Goal: Task Accomplishment & Management: Use online tool/utility

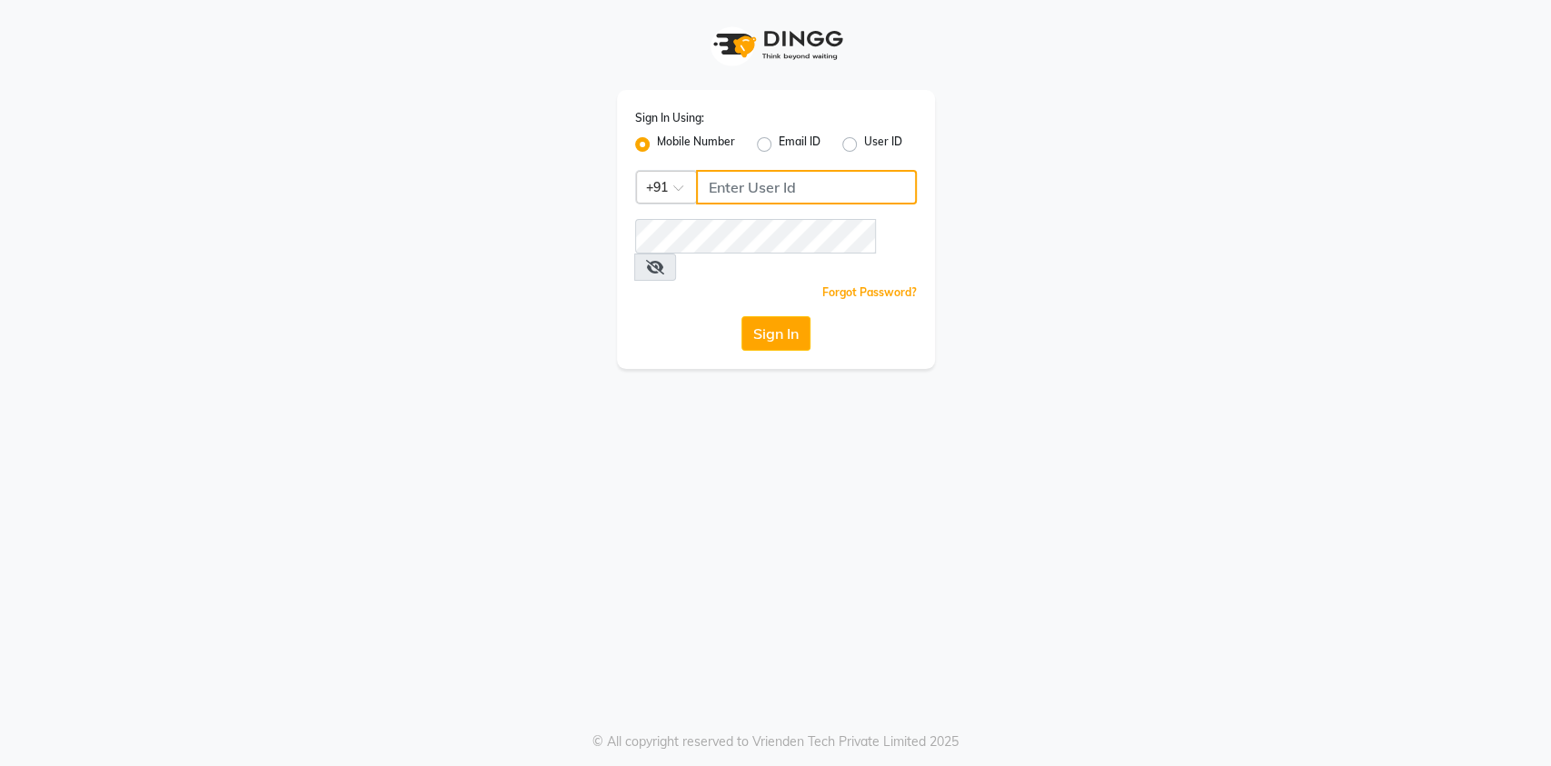
type input "7032417371"
click at [792, 316] on button "Sign In" at bounding box center [776, 333] width 69 height 35
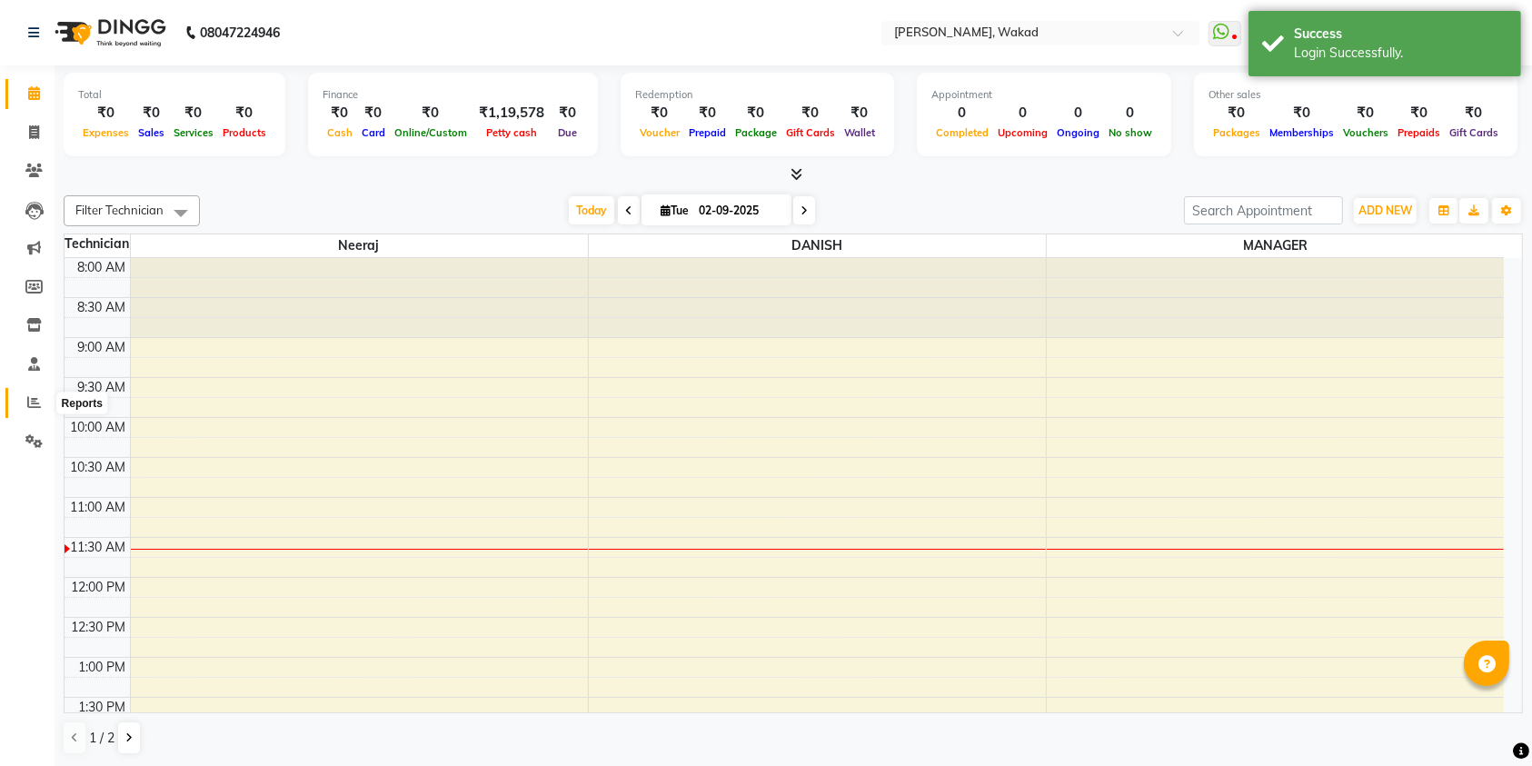
click at [33, 400] on icon at bounding box center [34, 402] width 14 height 14
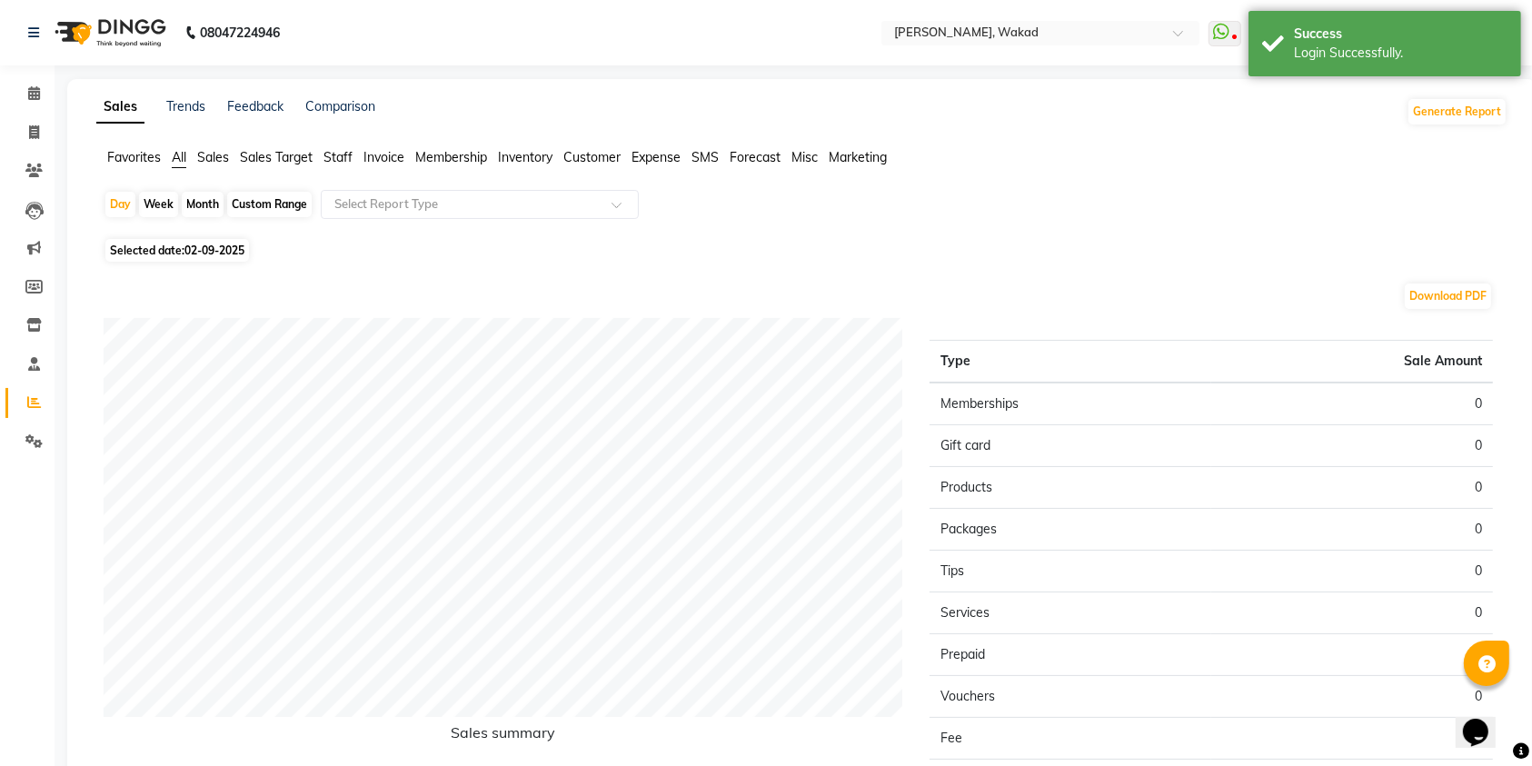
click at [195, 208] on div "Month" at bounding box center [203, 204] width 42 height 25
select select "9"
select select "2025"
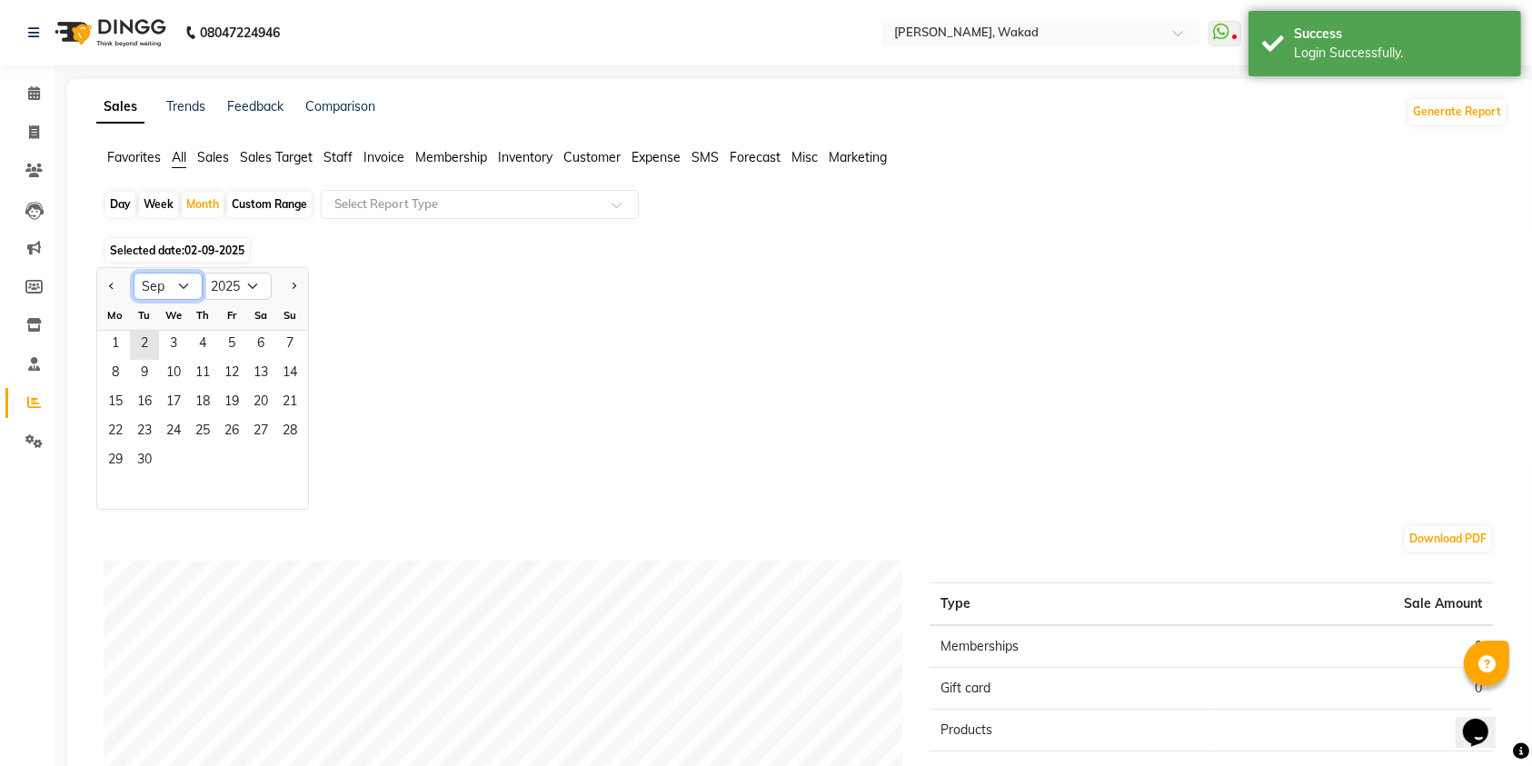
click at [176, 283] on select "Jan Feb Mar Apr May Jun [DATE] Aug Sep Oct Nov Dec" at bounding box center [168, 286] width 69 height 27
select select "8"
click at [134, 273] on select "Jan Feb Mar Apr May Jun [DATE] Aug Sep Oct Nov Dec" at bounding box center [168, 286] width 69 height 27
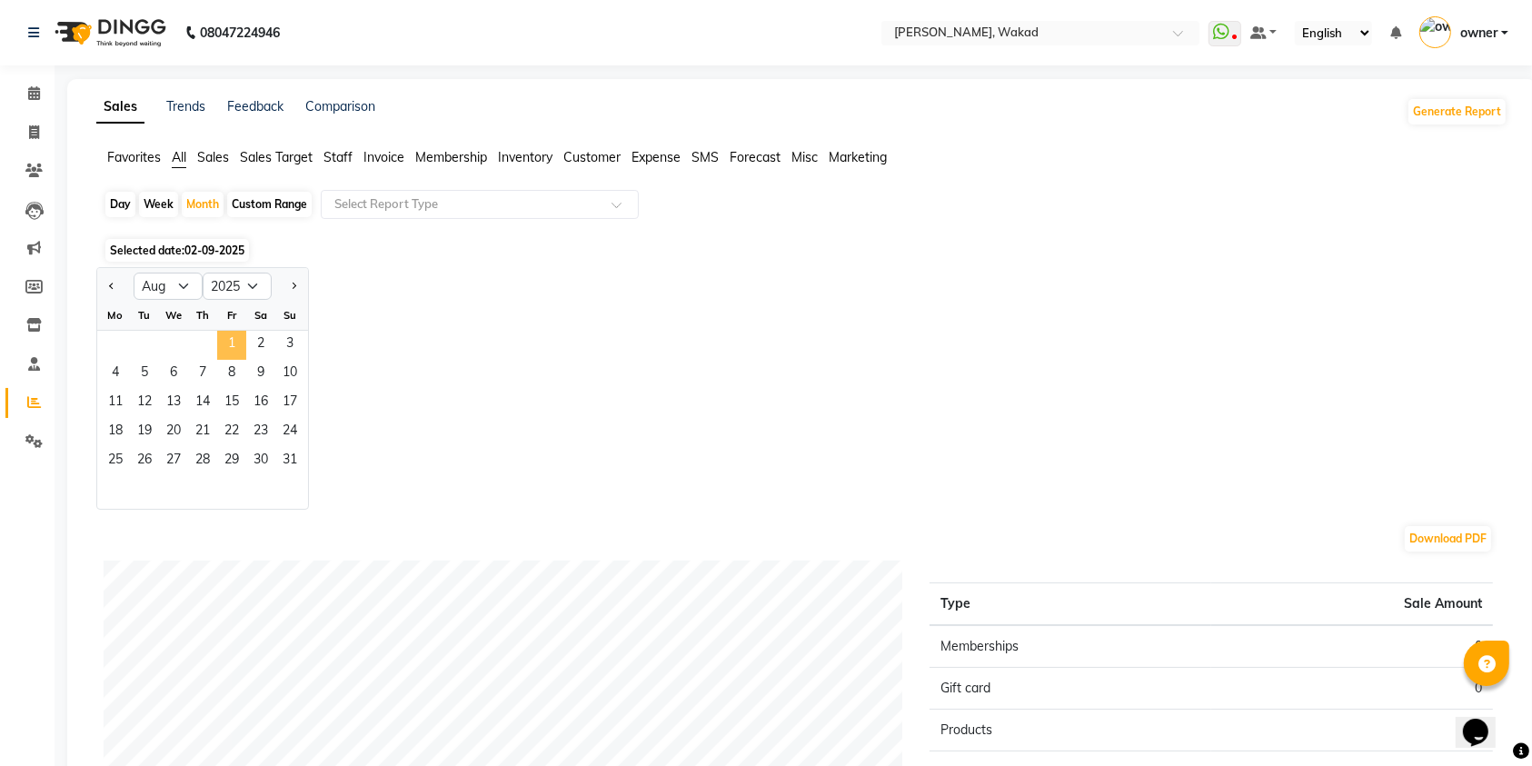
click at [232, 345] on span "1" at bounding box center [231, 345] width 29 height 29
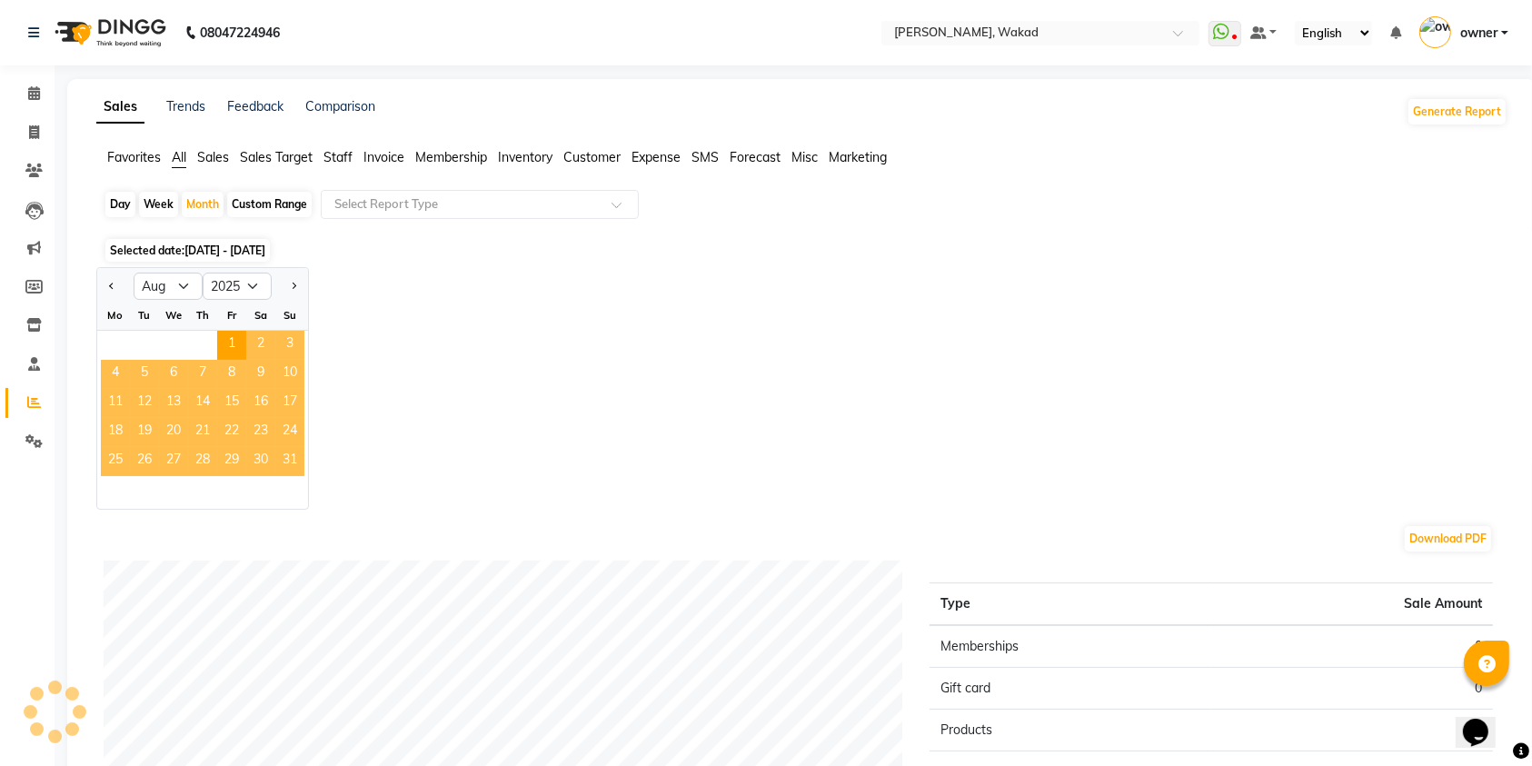
click at [300, 463] on span "31" at bounding box center [289, 461] width 29 height 29
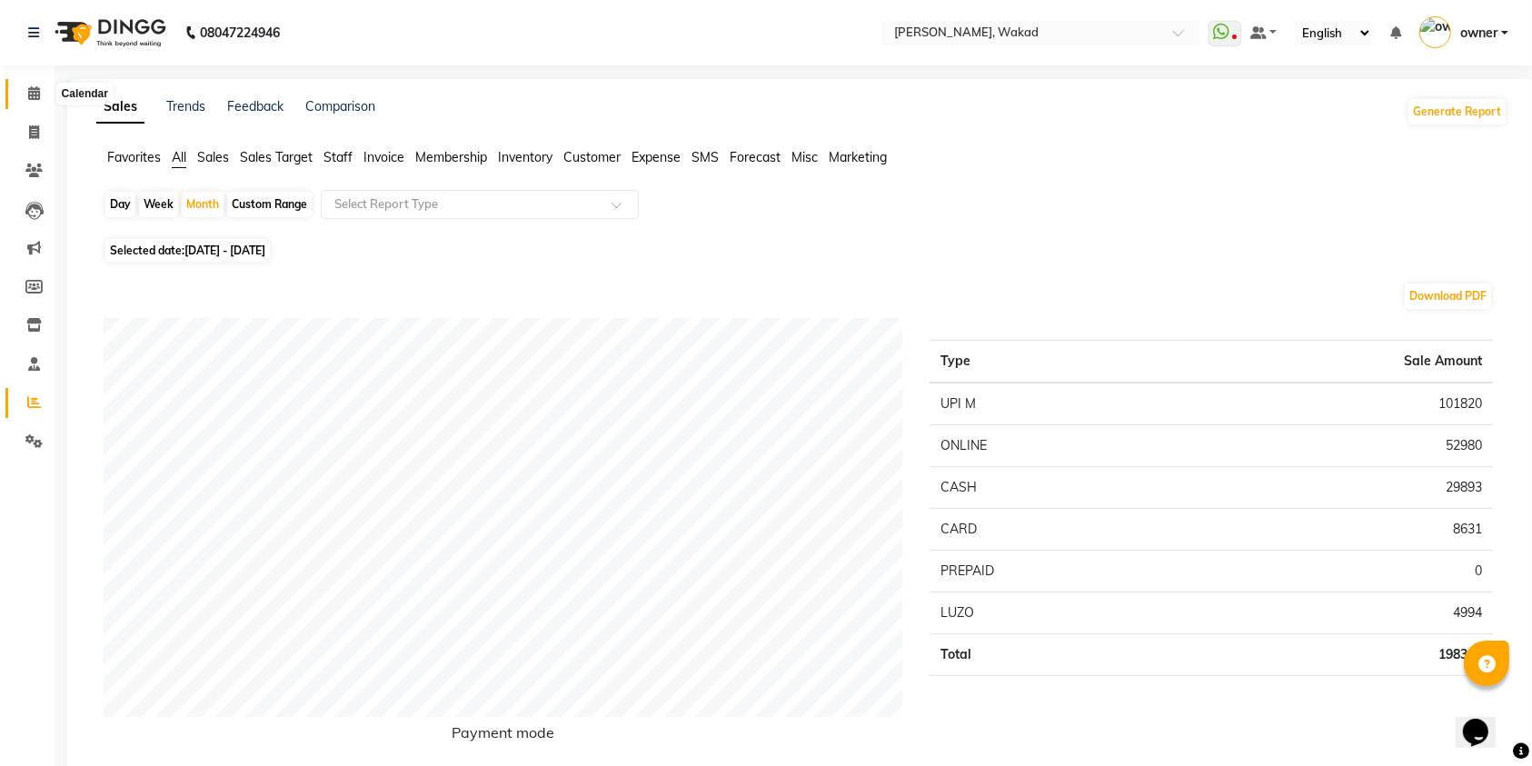
click at [29, 93] on icon at bounding box center [34, 93] width 12 height 14
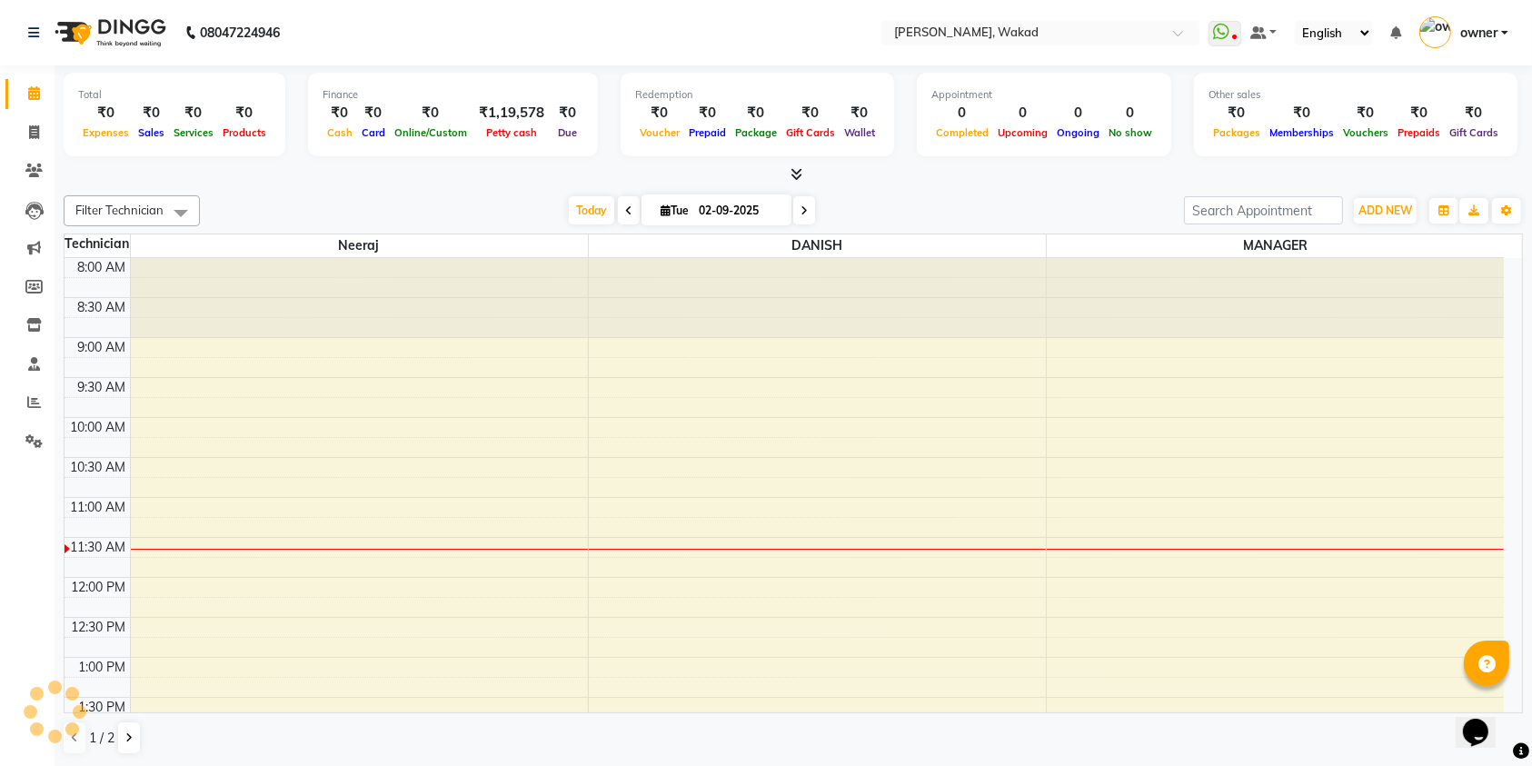
scroll to position [240, 0]
